Goal: Task Accomplishment & Management: Manage account settings

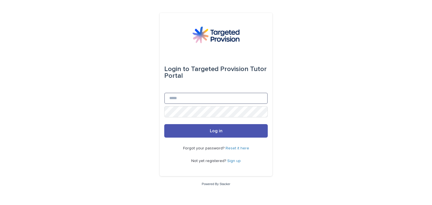
click at [191, 99] on input "Email" at bounding box center [215, 98] width 103 height 11
type input "**********"
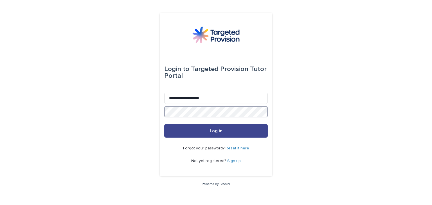
click at [224, 132] on button "Log in" at bounding box center [215, 130] width 103 height 13
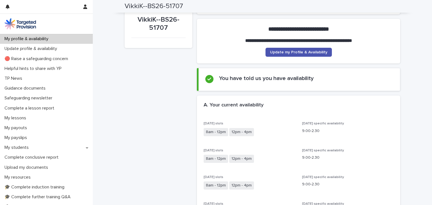
scroll to position [48, 0]
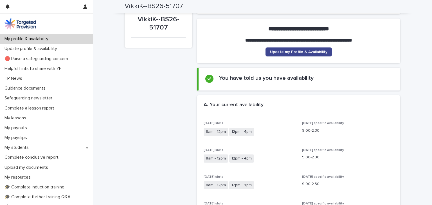
click at [314, 52] on span "Update my Profile & Availability" at bounding box center [298, 52] width 57 height 4
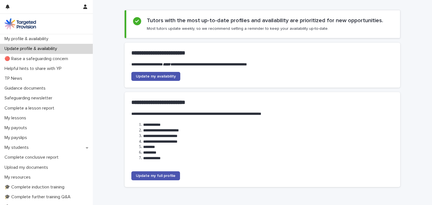
scroll to position [31, 0]
click at [167, 77] on span "Update my availability" at bounding box center [156, 76] width 40 height 4
